Goal: Transaction & Acquisition: Purchase product/service

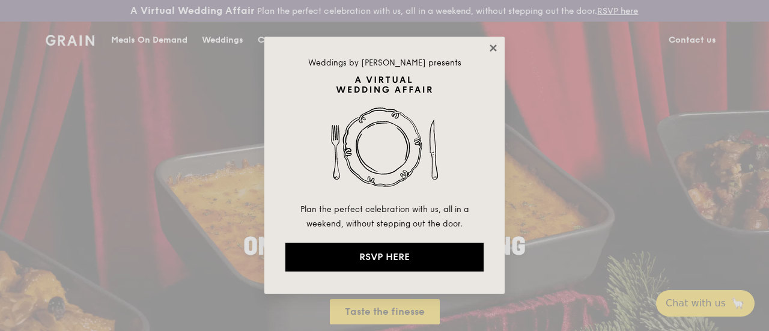
click at [488, 47] on icon at bounding box center [493, 48] width 11 height 11
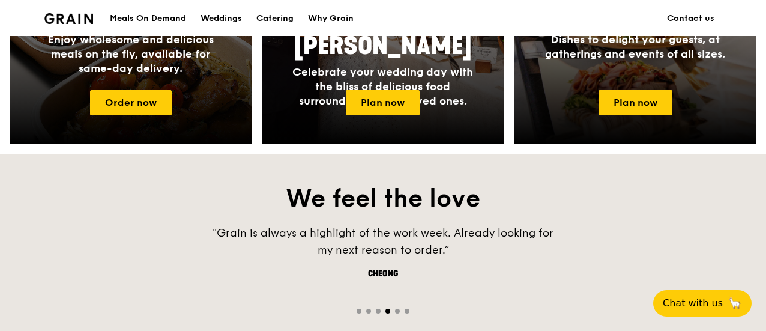
scroll to position [661, 0]
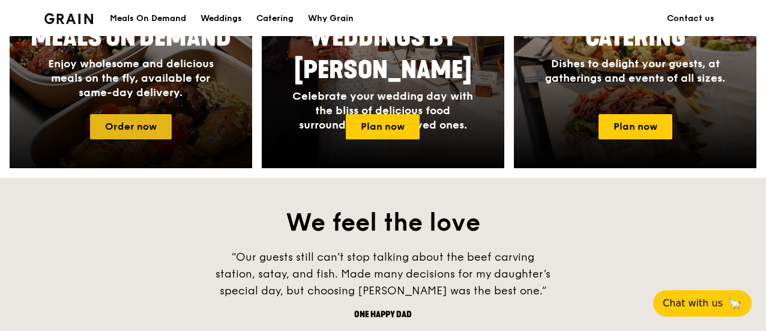
click at [154, 139] on link "Order now" at bounding box center [131, 126] width 82 height 25
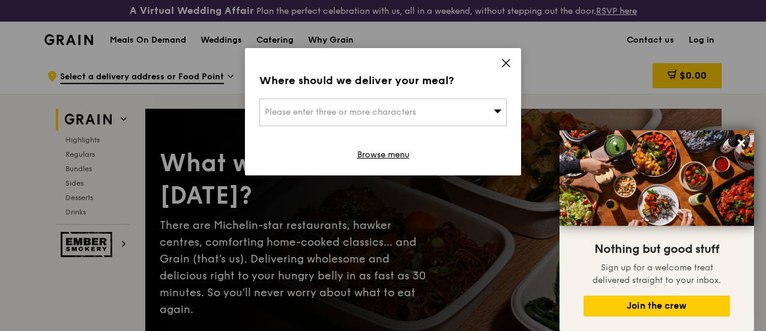
click at [479, 107] on div "Please enter three or more characters" at bounding box center [382, 112] width 247 height 28
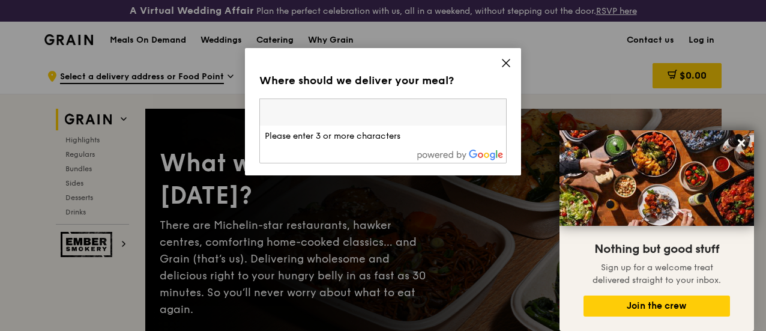
click at [479, 107] on input "search" at bounding box center [383, 112] width 246 height 26
click at [507, 63] on icon at bounding box center [506, 62] width 7 height 7
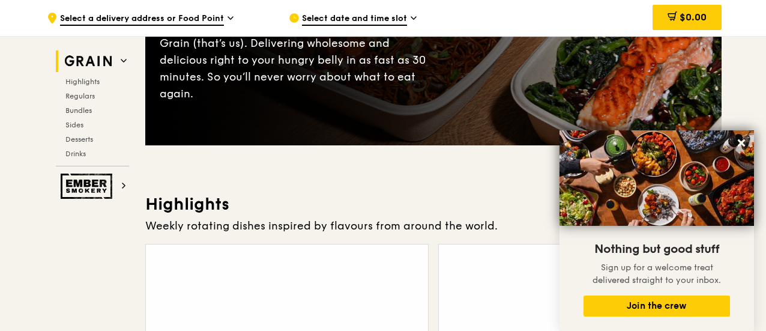
scroll to position [300, 0]
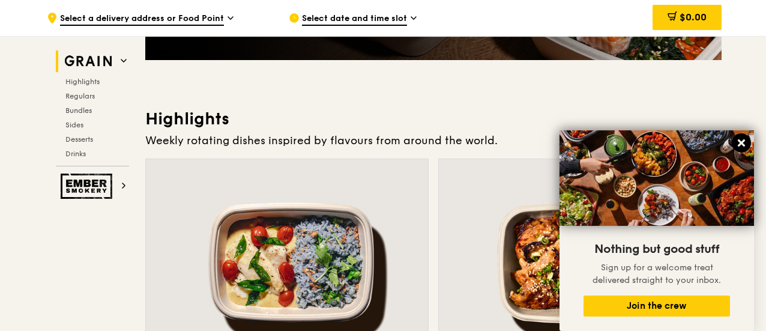
click at [743, 141] on icon at bounding box center [741, 142] width 7 height 7
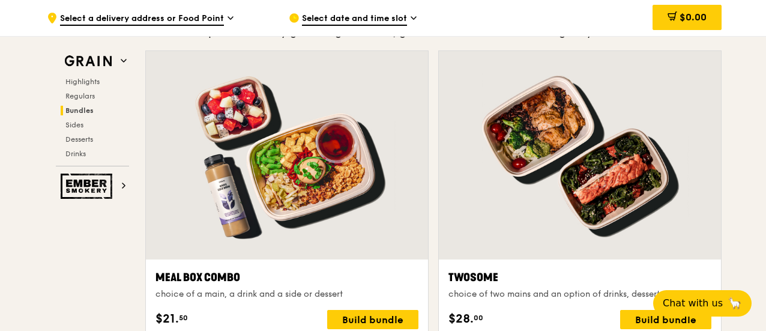
scroll to position [1801, 0]
